Goal: Find specific fact: Find specific fact

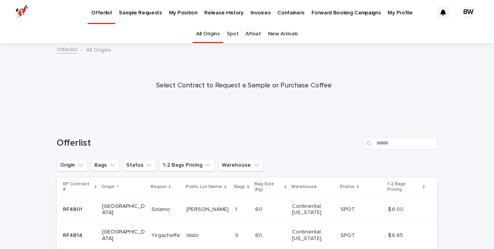
click at [172, 11] on p "My Position" at bounding box center [183, 8] width 29 height 16
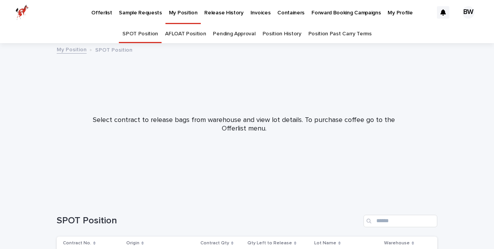
scroll to position [105, 0]
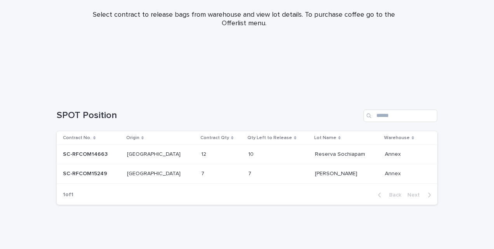
click at [272, 150] on div "10 10" at bounding box center [278, 154] width 61 height 13
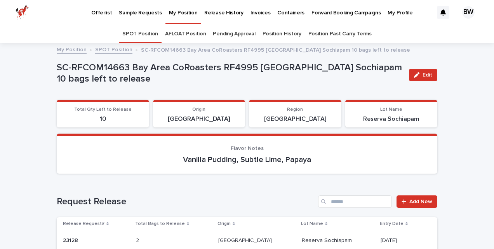
click at [357, 67] on p "SC-RFCOM14663 Bay Area CoRoasters RF4995 [GEOGRAPHIC_DATA] Sochiapam 10 bags le…" at bounding box center [230, 73] width 346 height 23
copy p "Sochiapam"
